Goal: Transaction & Acquisition: Purchase product/service

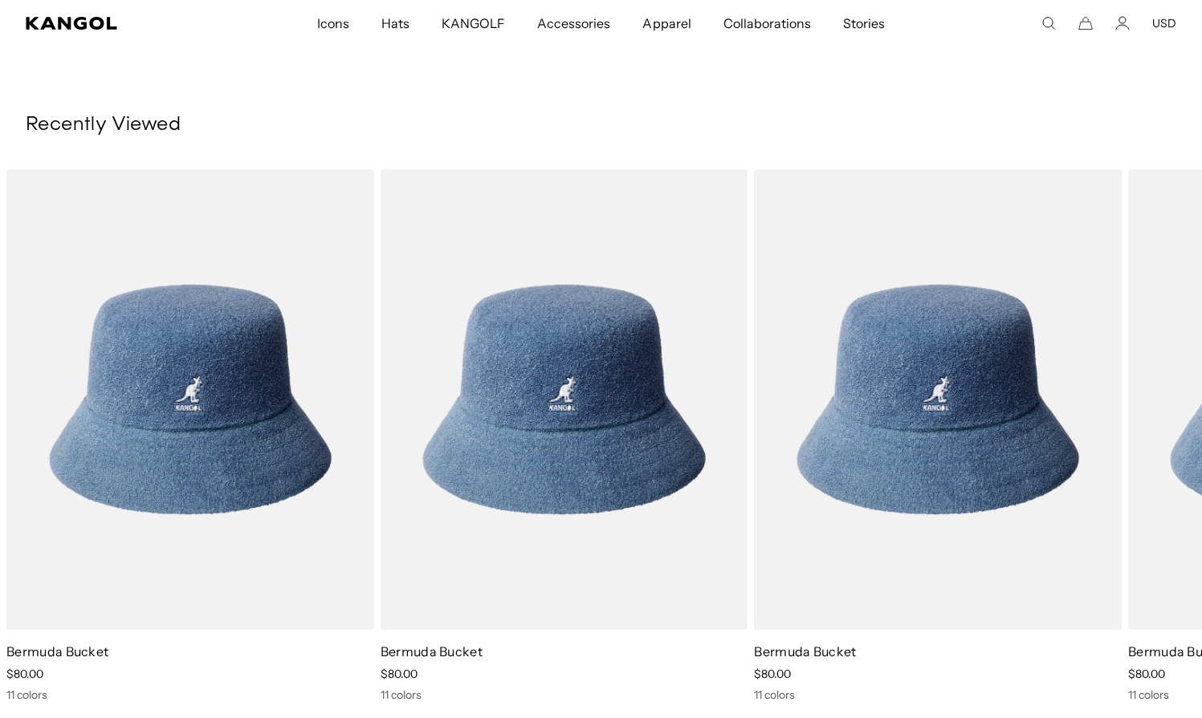
scroll to position [0, 331]
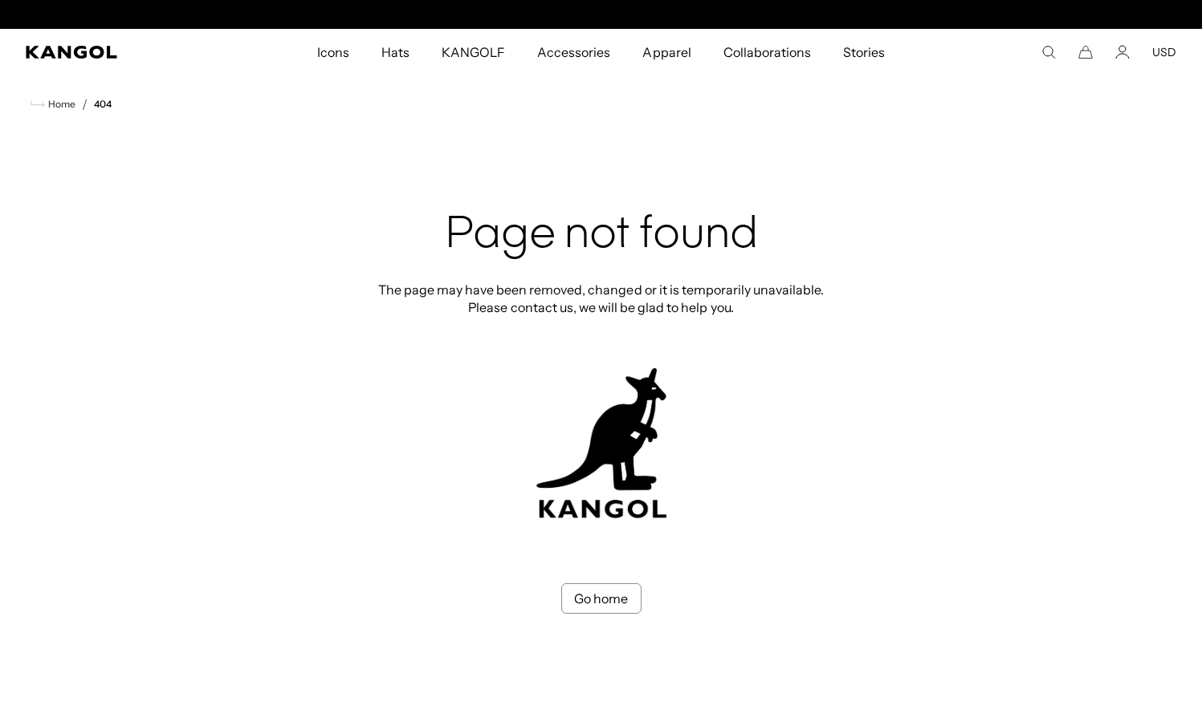
scroll to position [0, 331]
